Goal: Find contact information: Find contact information

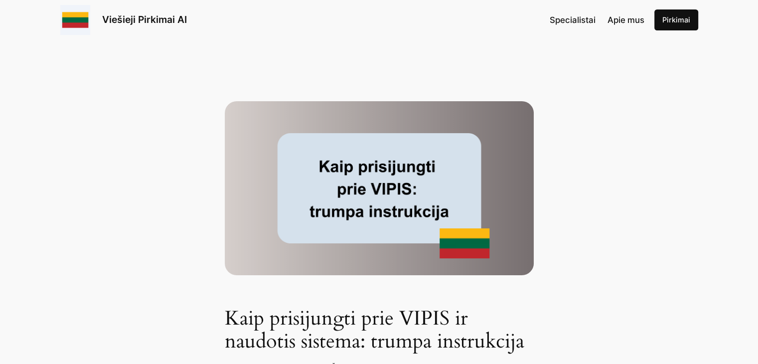
click at [618, 22] on span "Apie mus" at bounding box center [626, 20] width 37 height 10
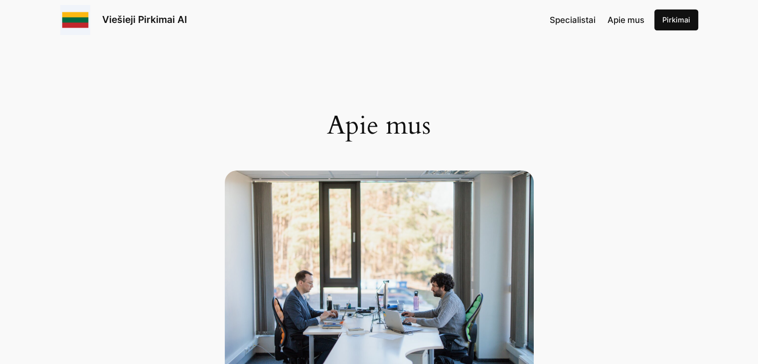
click at [562, 17] on span "Specialistai" at bounding box center [573, 20] width 46 height 10
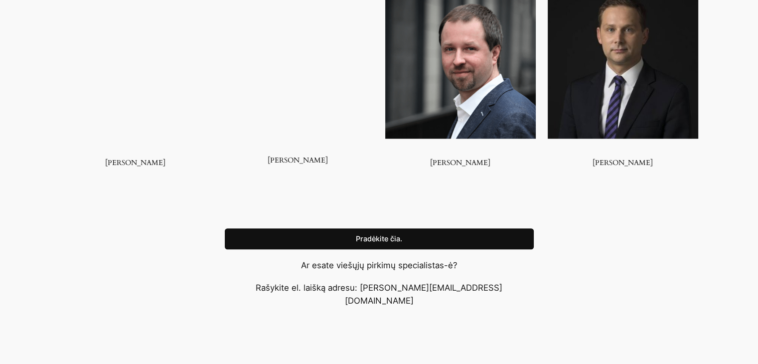
scroll to position [847, 0]
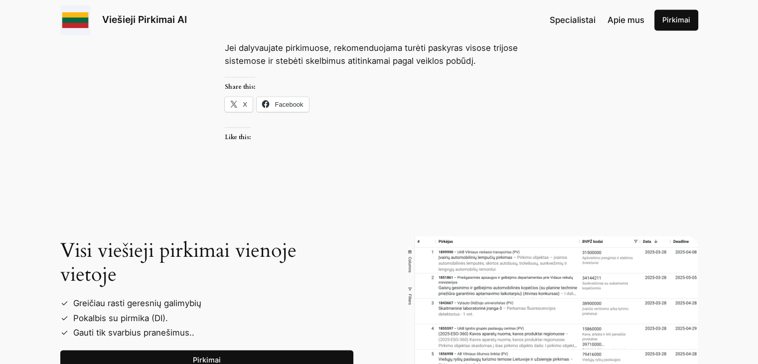
scroll to position [1495, 0]
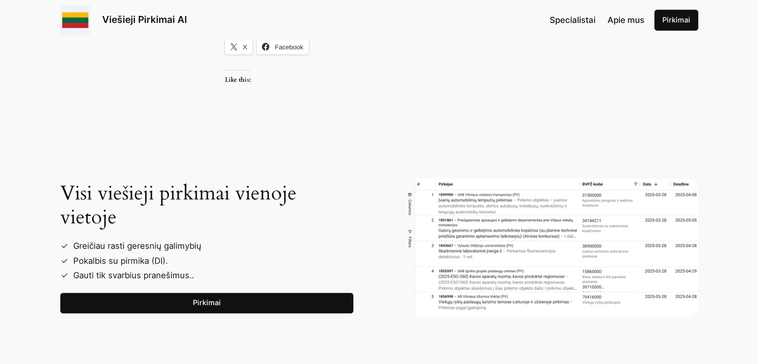
click at [619, 23] on span "Apie mus" at bounding box center [626, 20] width 37 height 10
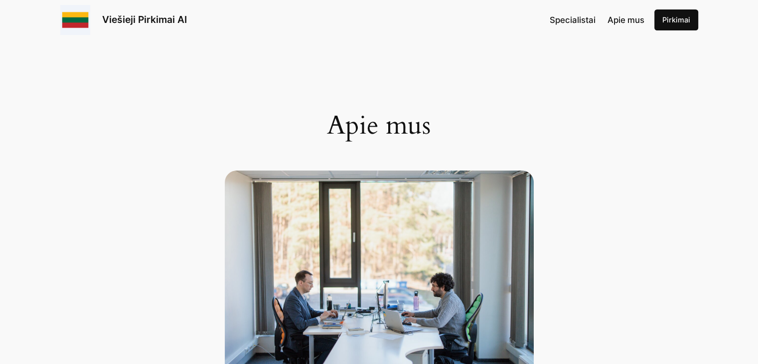
click at [619, 25] on link "Apie mus" at bounding box center [626, 19] width 37 height 13
click at [670, 22] on link "Pirkimai" at bounding box center [676, 19] width 44 height 21
